Goal: Task Accomplishment & Management: Manage account settings

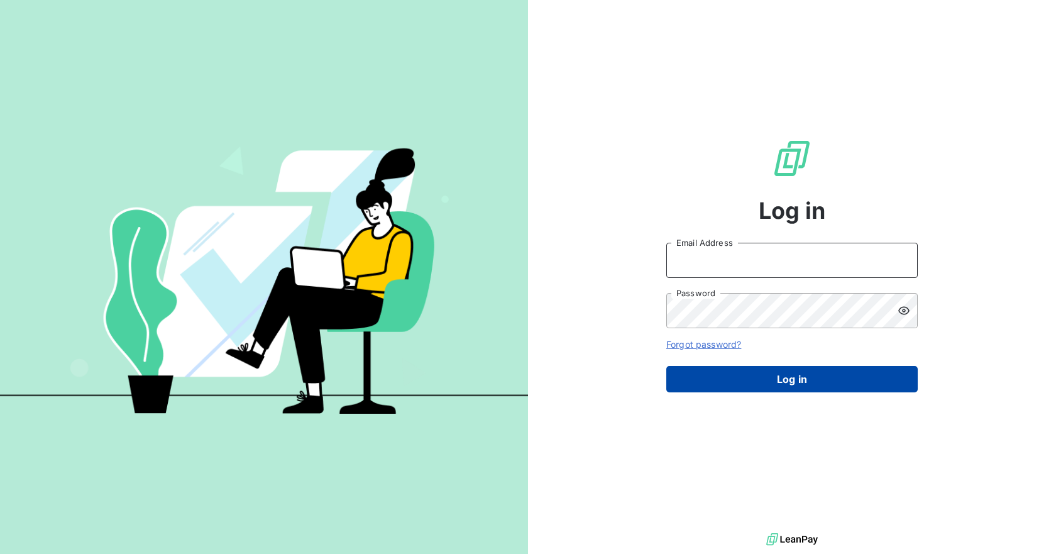
type input "[PERSON_NAME][EMAIL_ADDRESS][PERSON_NAME][DOMAIN_NAME]"
click at [750, 386] on button "Log in" at bounding box center [791, 379] width 251 height 26
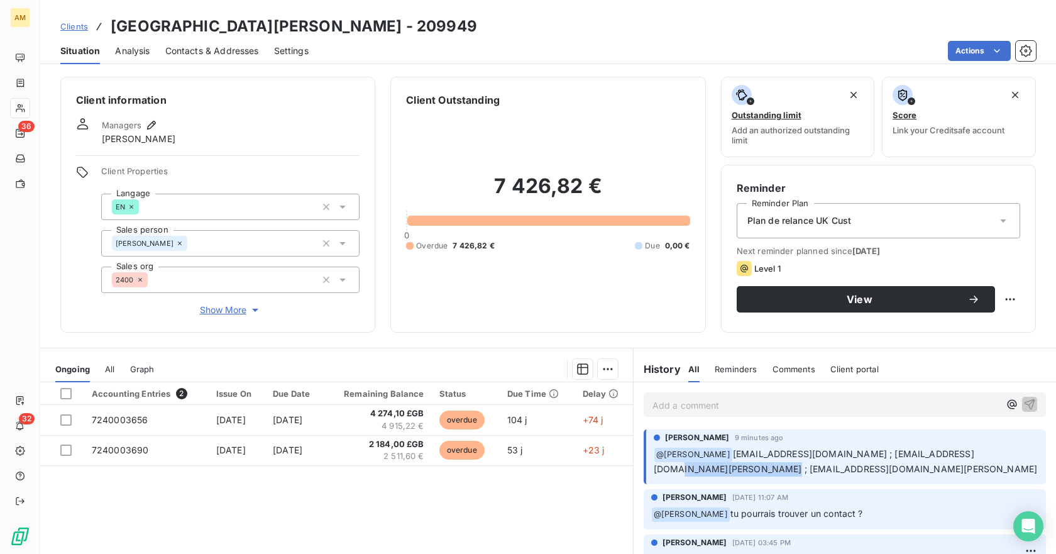
drag, startPoint x: 958, startPoint y: 456, endPoint x: 959, endPoint y: 463, distance: 7.6
click at [959, 463] on p "﻿ @ [PERSON_NAME] [EMAIL_ADDRESS][DOMAIN_NAME] ; [EMAIL_ADDRESS][DOMAIN_NAME][P…" at bounding box center [845, 462] width 385 height 30
copy span "[EMAIL_ADDRESS][DOMAIN_NAME][PERSON_NAME]"
click at [217, 55] on span "Contacts & Addresses" at bounding box center [212, 51] width 94 height 13
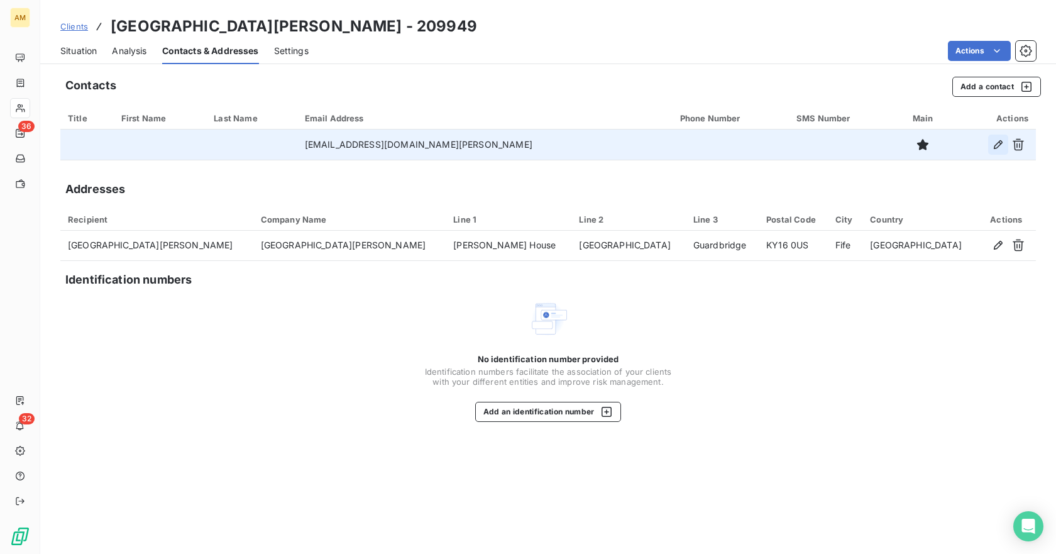
click at [995, 143] on icon "button" at bounding box center [997, 144] width 13 height 13
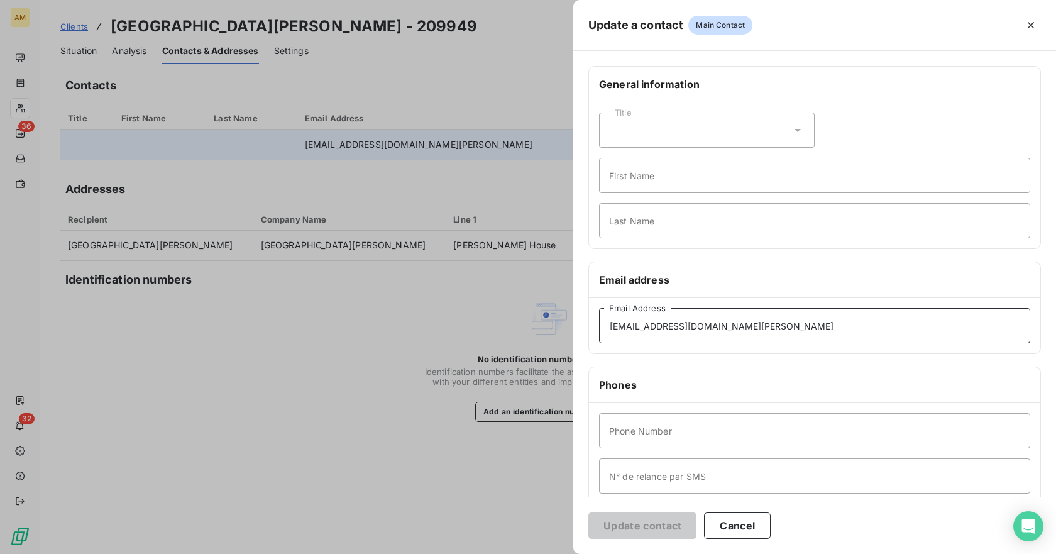
drag, startPoint x: 721, startPoint y: 324, endPoint x: 476, endPoint y: 298, distance: 246.4
click at [476, 553] on div "Update a contact Main Contact General information Title First Name Last Name Em…" at bounding box center [528, 554] width 1056 height 0
paste input "[EMAIL_ADDRESS][DOMAIN_NAME][PERSON_NAME]"
type input "[EMAIL_ADDRESS][DOMAIN_NAME][PERSON_NAME]"
click at [628, 521] on button "Update contact" at bounding box center [642, 525] width 108 height 26
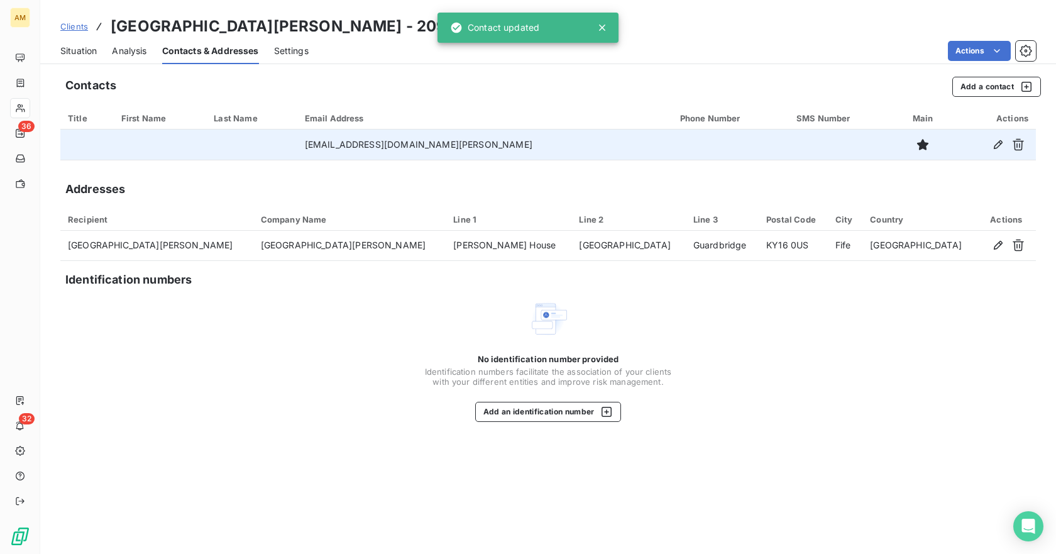
click at [136, 55] on span "Analysis" at bounding box center [129, 51] width 35 height 13
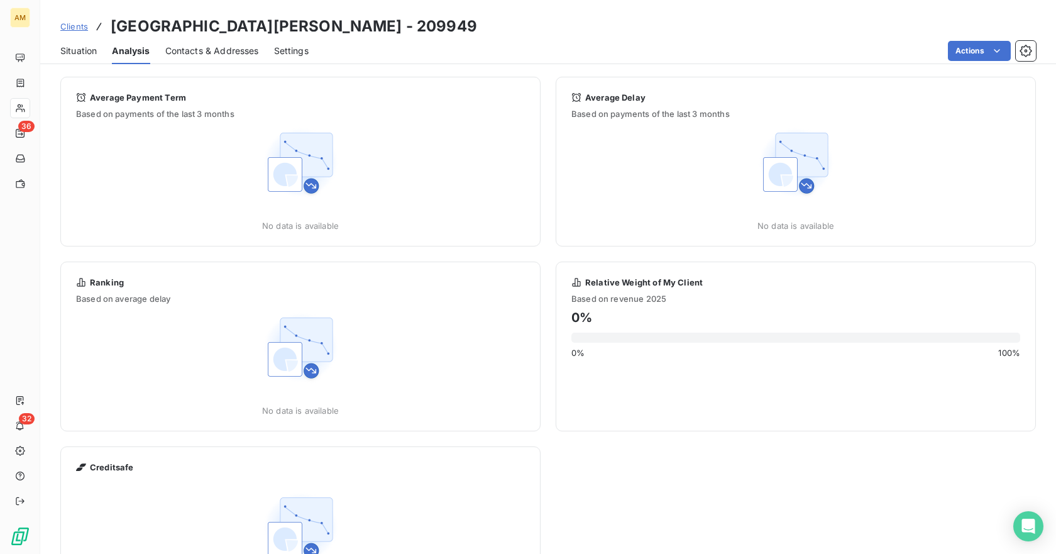
click at [92, 54] on span "Situation" at bounding box center [78, 51] width 36 height 13
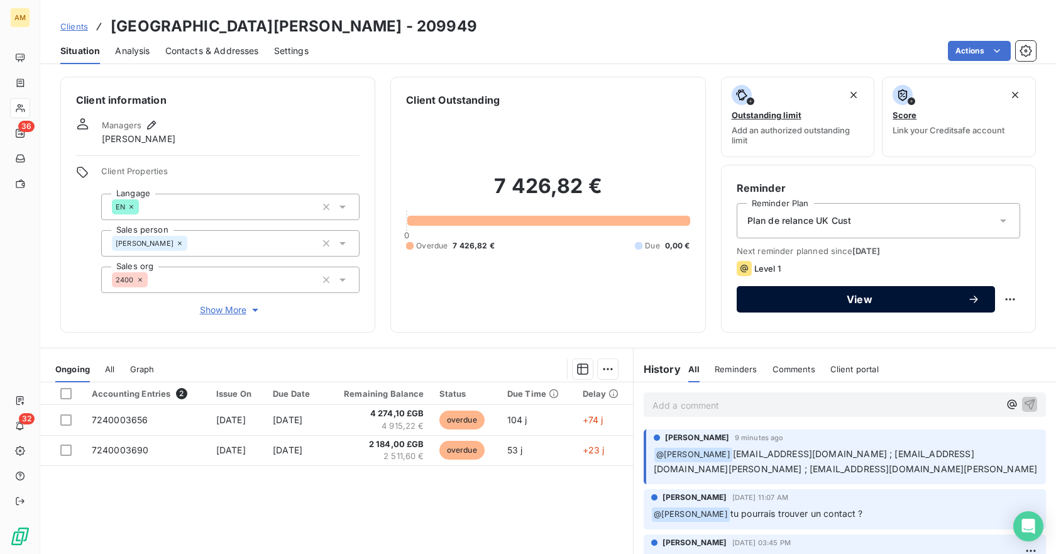
click at [806, 305] on div "View" at bounding box center [865, 299] width 228 height 13
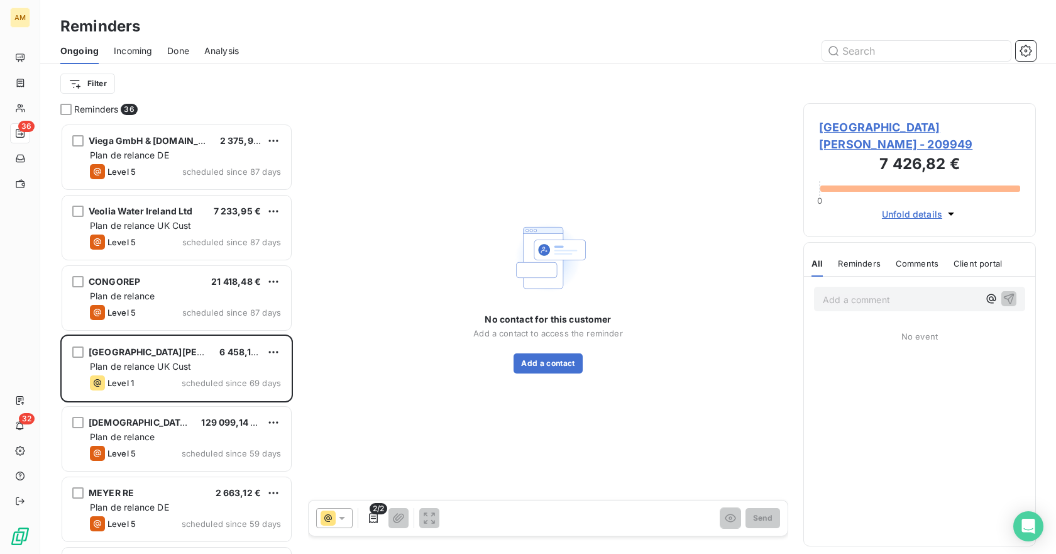
scroll to position [421, 223]
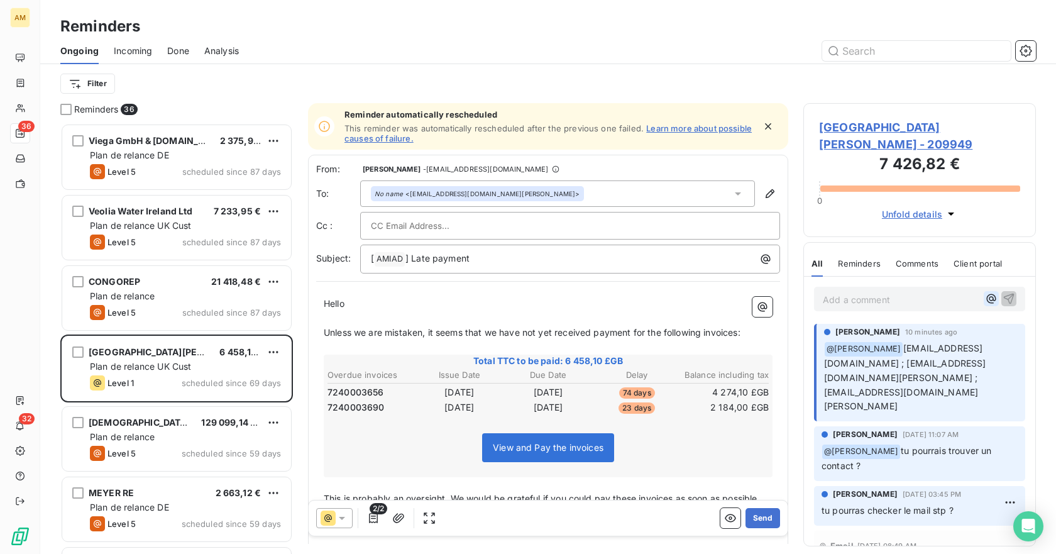
click at [985, 292] on icon "button" at bounding box center [991, 298] width 13 height 13
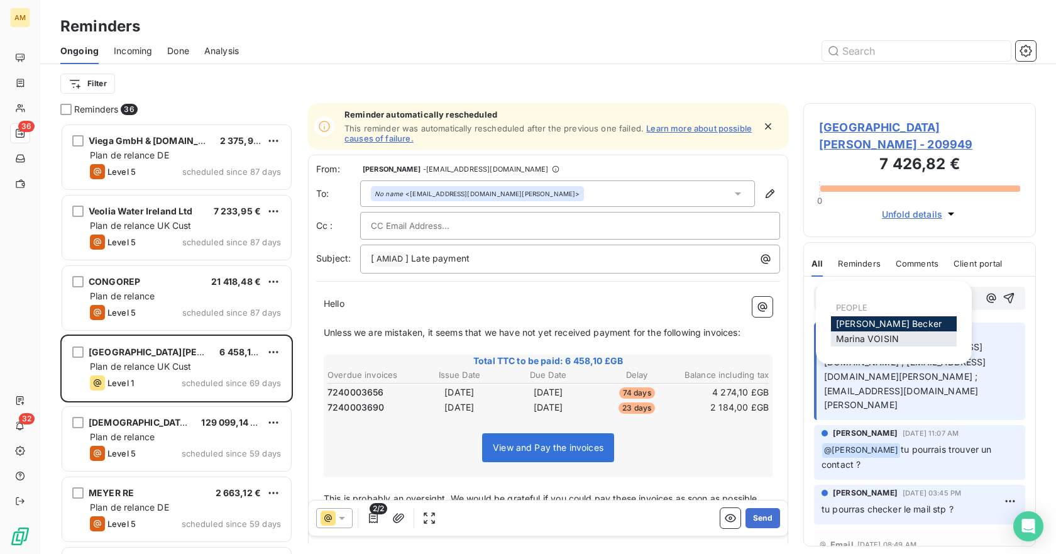
drag, startPoint x: 890, startPoint y: 341, endPoint x: 903, endPoint y: 314, distance: 29.8
click at [891, 341] on span "[PERSON_NAME]" at bounding box center [867, 338] width 63 height 11
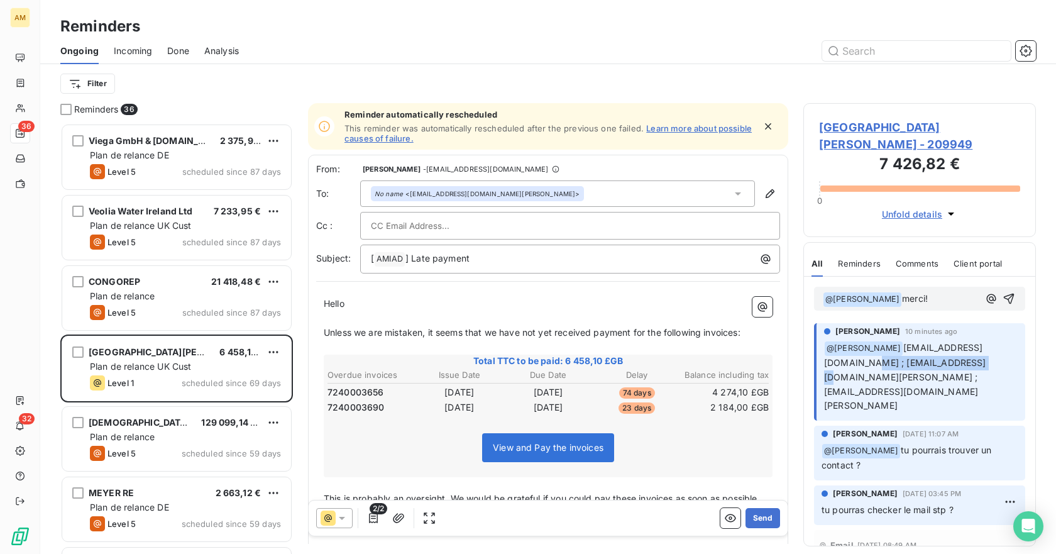
drag, startPoint x: 941, startPoint y: 347, endPoint x: 831, endPoint y: 347, distance: 110.0
click at [831, 347] on span "[EMAIL_ADDRESS][DOMAIN_NAME] ; [EMAIL_ADDRESS][DOMAIN_NAME][PERSON_NAME] ; [EMA…" at bounding box center [905, 376] width 162 height 69
copy span "[EMAIL_ADDRESS][DOMAIN_NAME][PERSON_NAME]"
click at [446, 228] on input "text" at bounding box center [438, 225] width 135 height 19
paste input "[EMAIL_ADDRESS][DOMAIN_NAME][PERSON_NAME]"
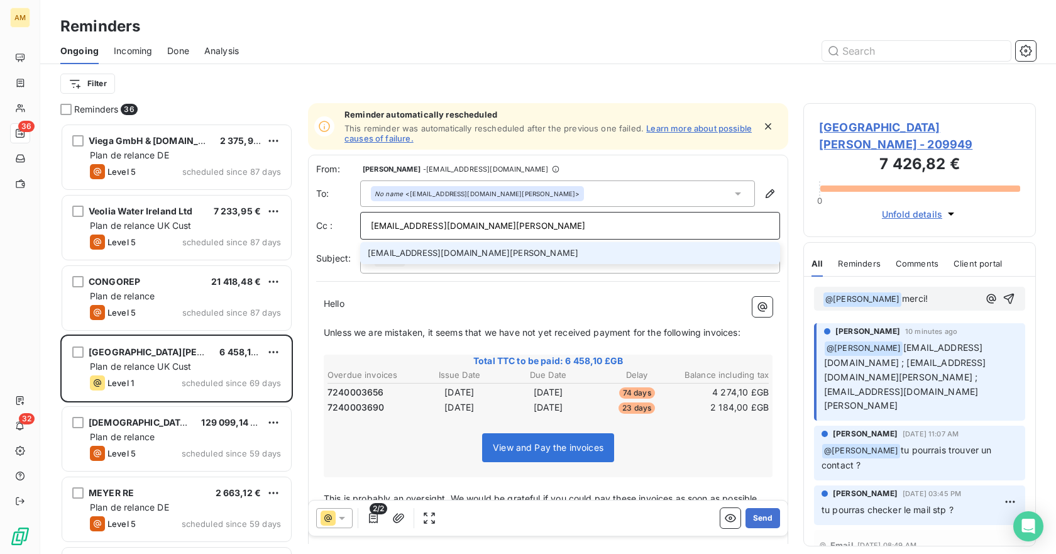
type input "[EMAIL_ADDRESS][DOMAIN_NAME][PERSON_NAME]"
click at [511, 250] on li "[EMAIL_ADDRESS][DOMAIN_NAME][PERSON_NAME]" at bounding box center [570, 253] width 420 height 22
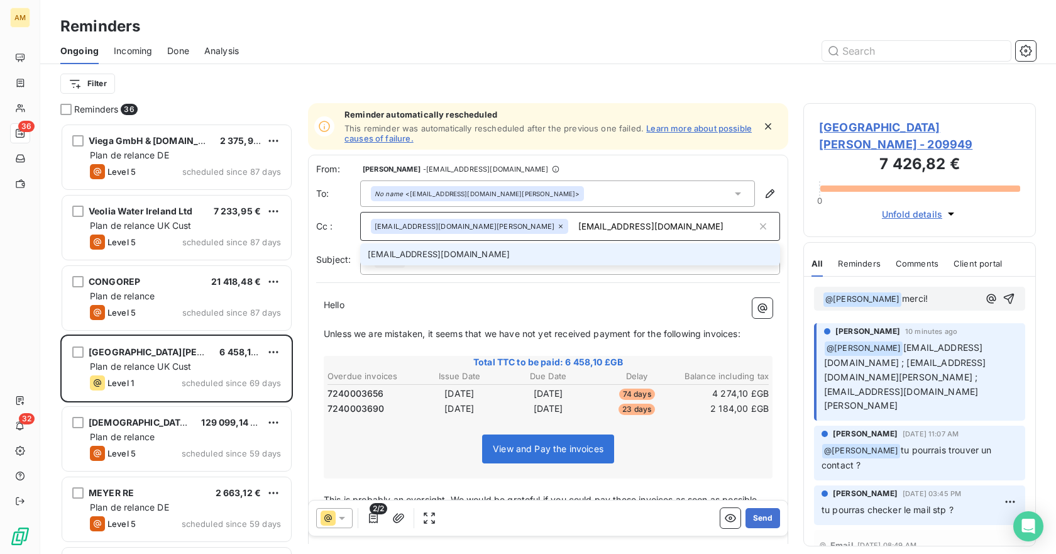
click at [573, 229] on input "[EMAIL_ADDRESS][DOMAIN_NAME]" at bounding box center [664, 226] width 183 height 19
drag, startPoint x: 593, startPoint y: 246, endPoint x: 604, endPoint y: 242, distance: 11.6
click at [600, 243] on div "From: [PERSON_NAME] - [EMAIL_ADDRESS][DOMAIN_NAME] To: No name <[EMAIL_ADDRESS]…" at bounding box center [548, 219] width 464 height 112
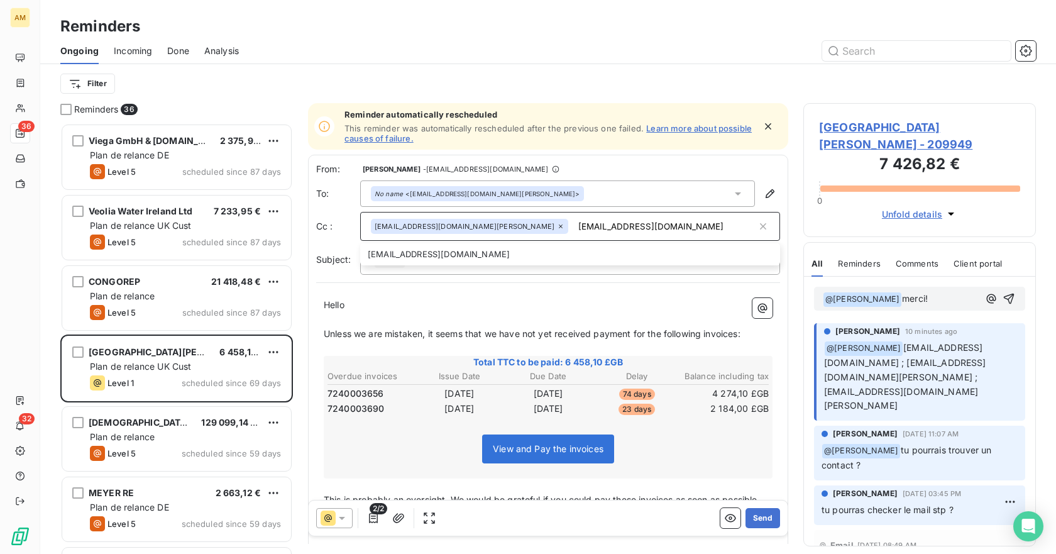
click at [542, 302] on p "Hello ﻿ ﻿ ﻿" at bounding box center [548, 305] width 449 height 14
type input "[EMAIL_ADDRESS][DOMAIN_NAME]"
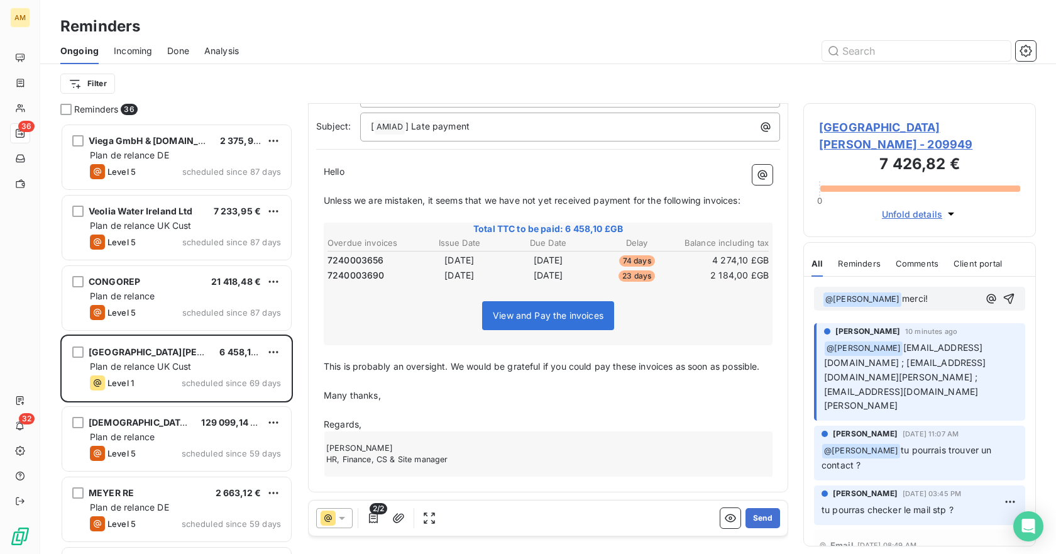
scroll to position [148, 0]
click at [760, 519] on button "Send" at bounding box center [762, 518] width 35 height 20
